Goal: Find specific page/section: Find specific page/section

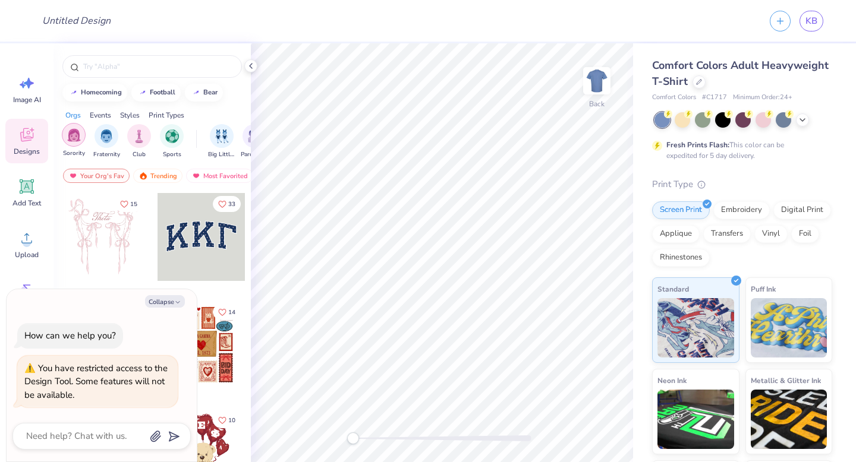
click at [77, 128] on img "filter for Sorority" at bounding box center [74, 135] width 14 height 14
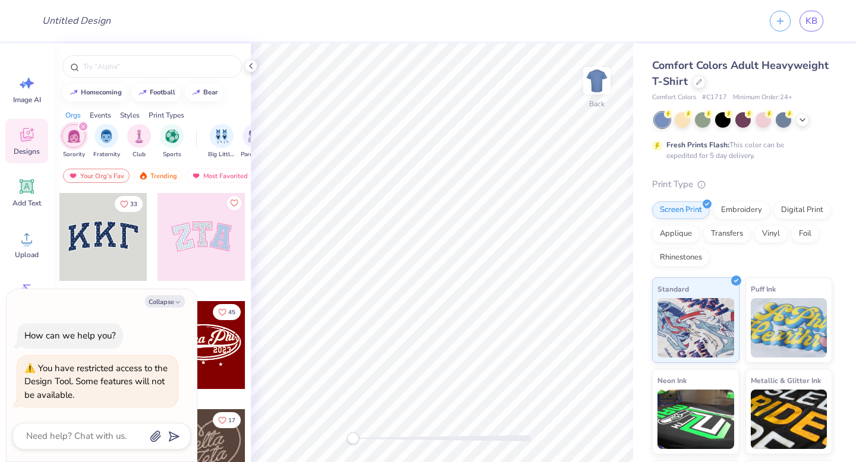
click at [97, 253] on div at bounding box center [103, 237] width 88 height 88
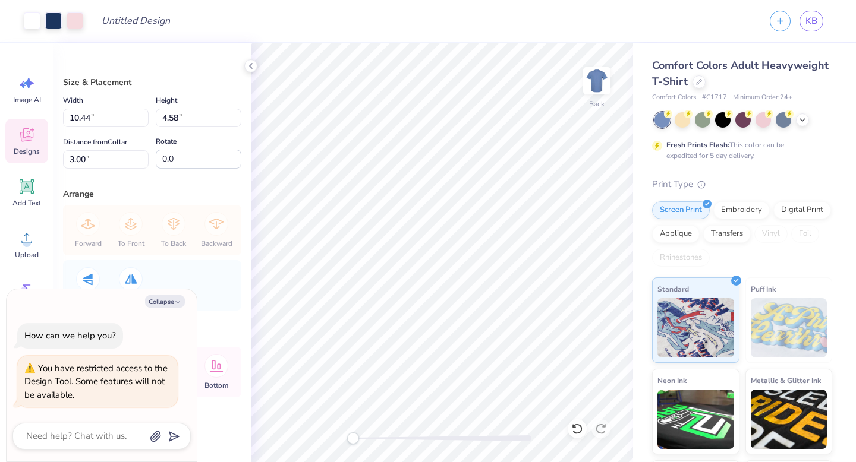
click at [33, 138] on icon at bounding box center [27, 135] width 18 height 18
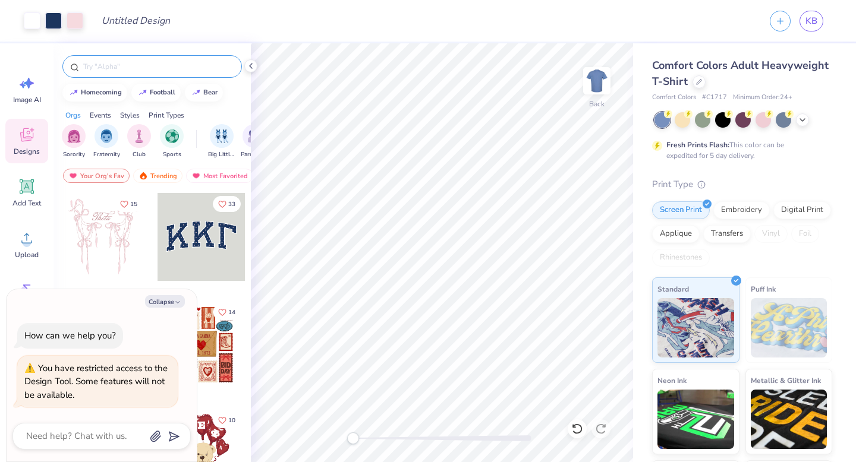
type textarea "x"
click at [191, 62] on input "text" at bounding box center [158, 67] width 152 height 12
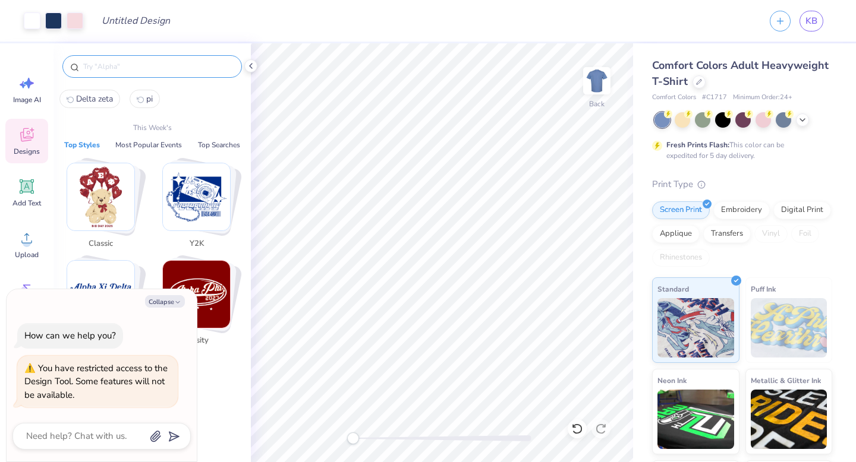
paste input "sigma kappa design"
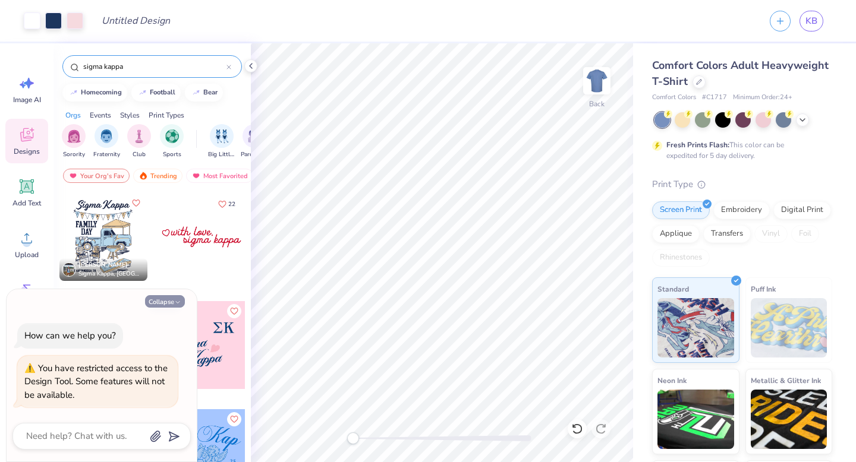
type input "sigma kappa"
click at [175, 300] on icon "button" at bounding box center [177, 302] width 7 height 7
type textarea "x"
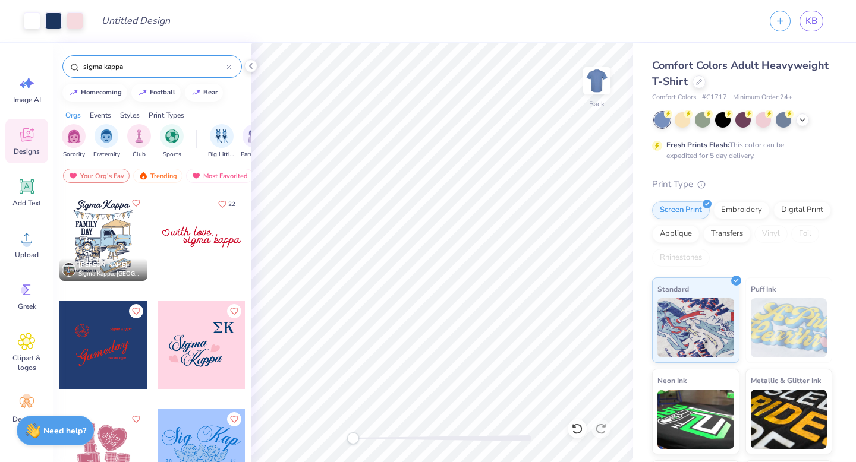
click at [822, 456] on div "Standard Puff Ink Neon Ink Metallic & Glitter Ink Glow in the Dark Ink Water ba…" at bounding box center [742, 411] width 180 height 269
